Goal: Find specific page/section: Find specific page/section

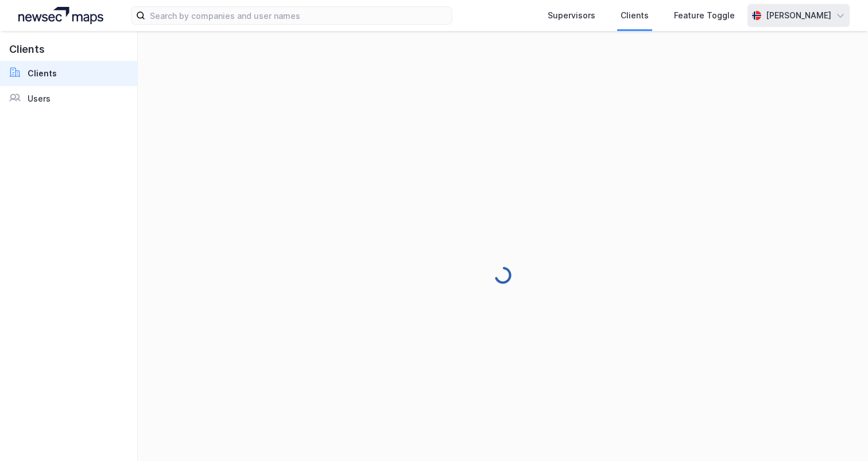
click at [754, 20] on icon at bounding box center [755, 15] width 2 height 9
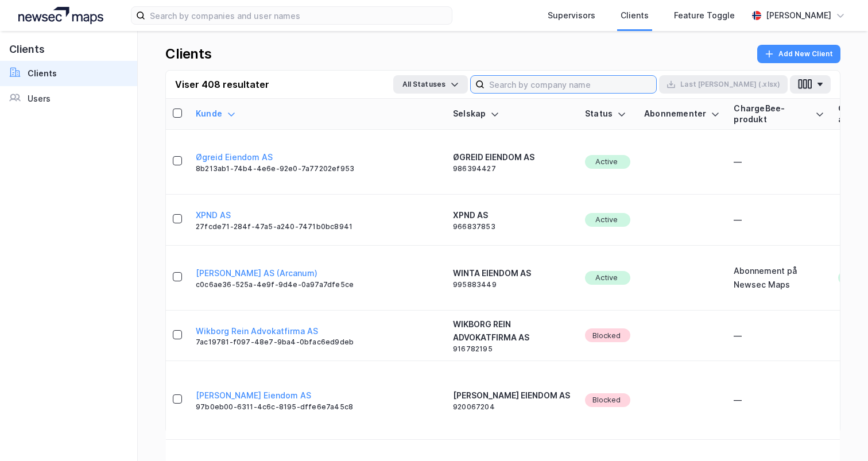
click at [586, 88] on input at bounding box center [571, 84] width 172 height 17
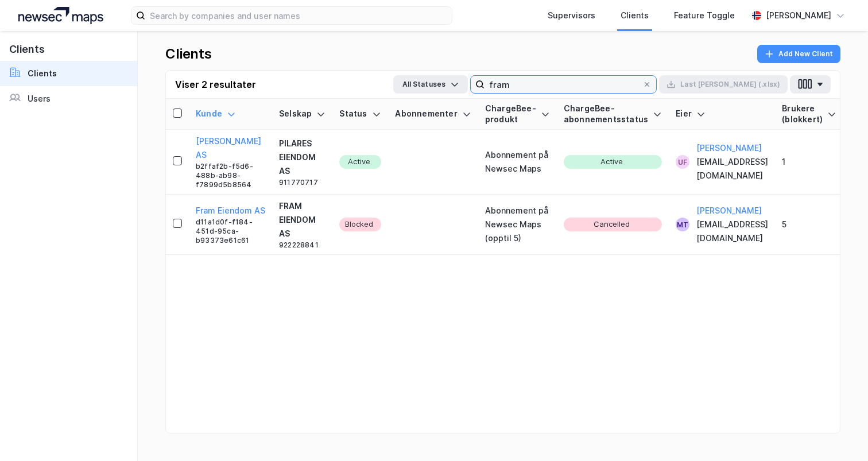
click at [587, 86] on input "fram" at bounding box center [564, 84] width 158 height 17
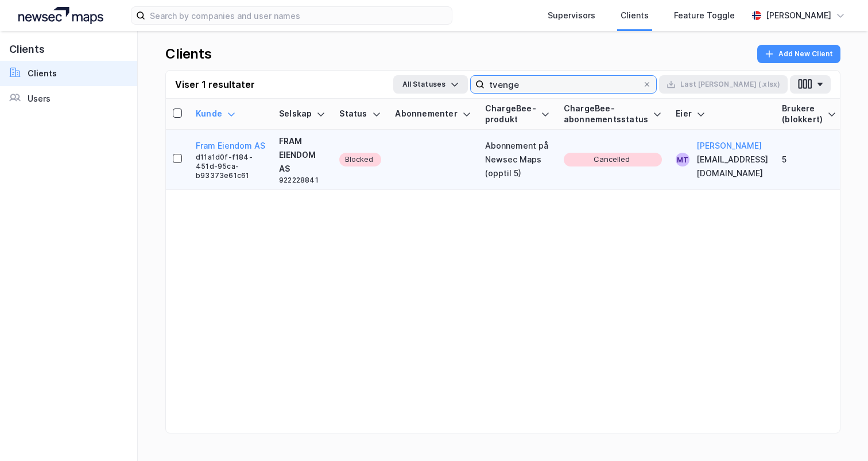
scroll to position [0, 113]
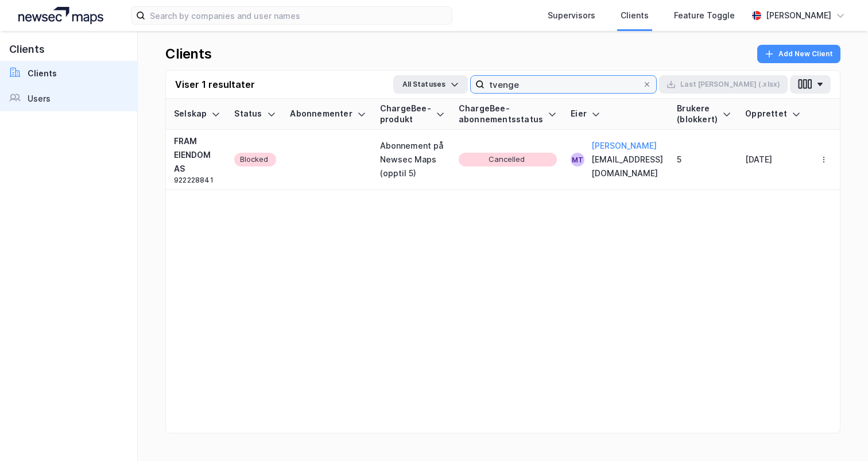
type input "tvenge"
click at [52, 99] on link "Users" at bounding box center [68, 98] width 137 height 25
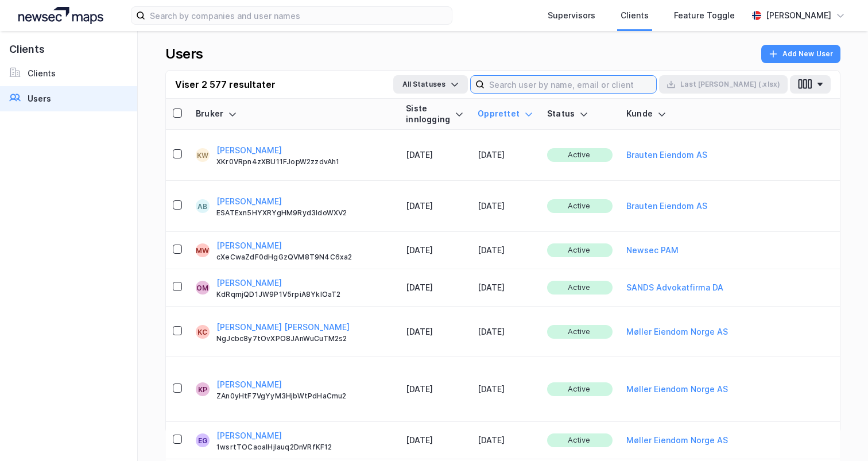
click at [577, 85] on input at bounding box center [571, 84] width 172 height 17
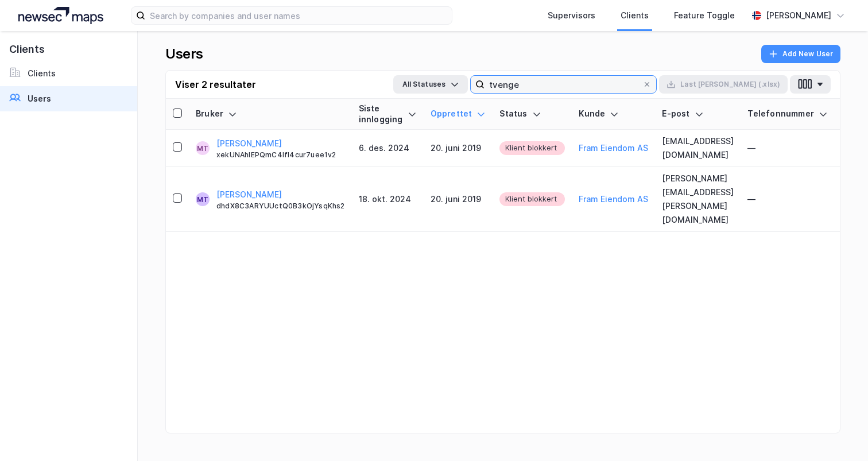
type input "tvenge"
